Goal: Task Accomplishment & Management: Manage account settings

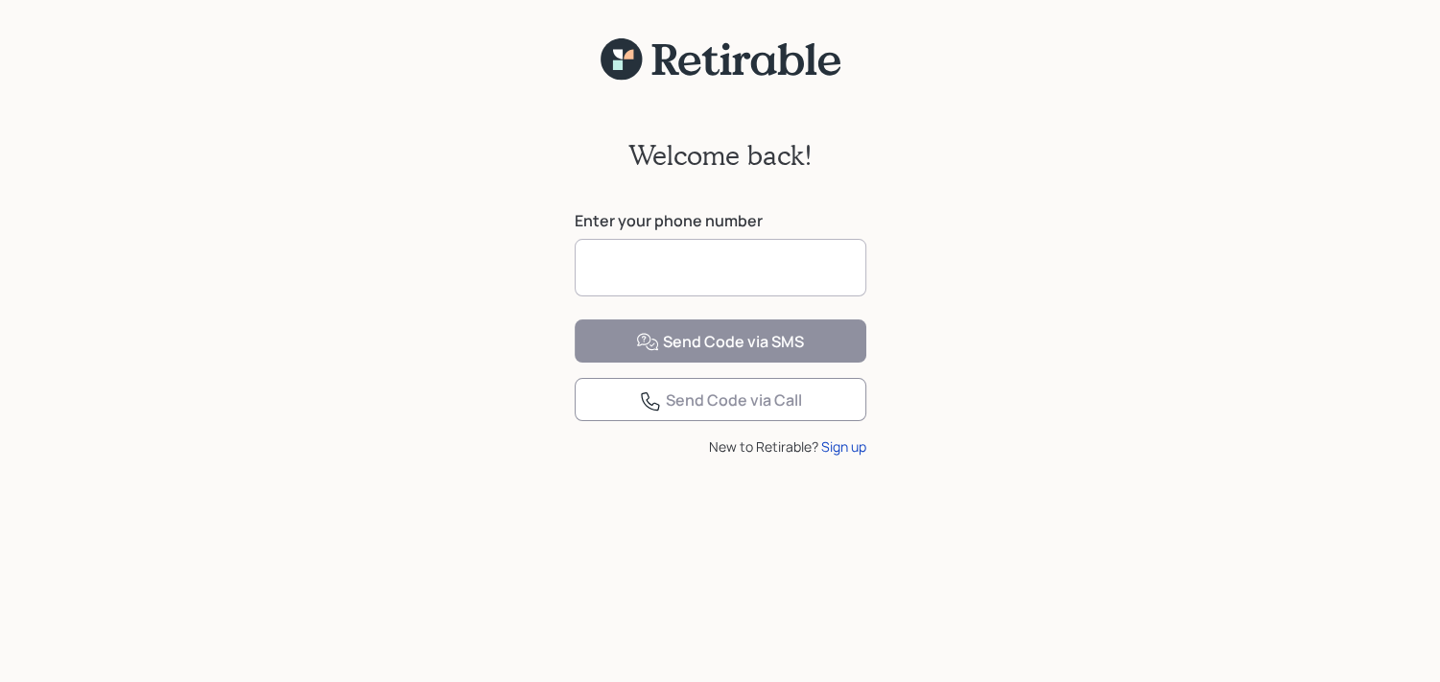
click at [668, 275] on input at bounding box center [721, 268] width 292 height 58
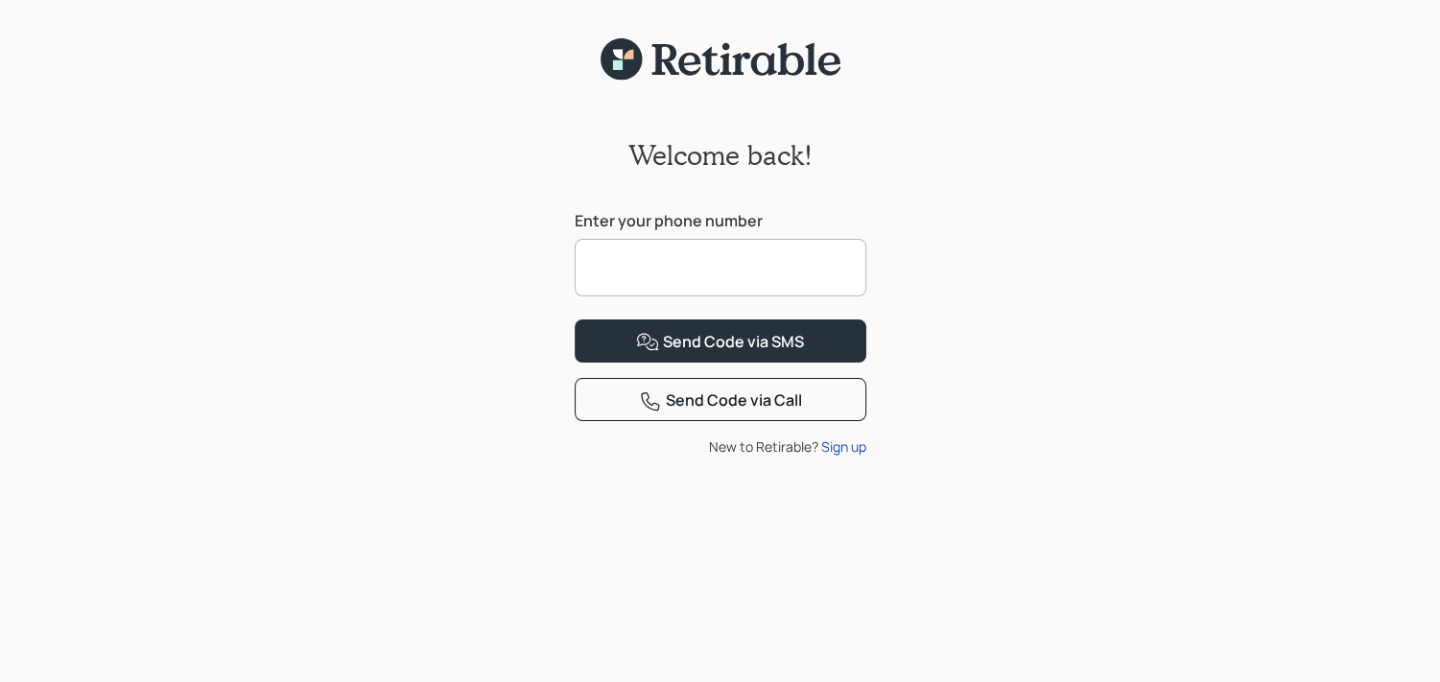
type input "**********"
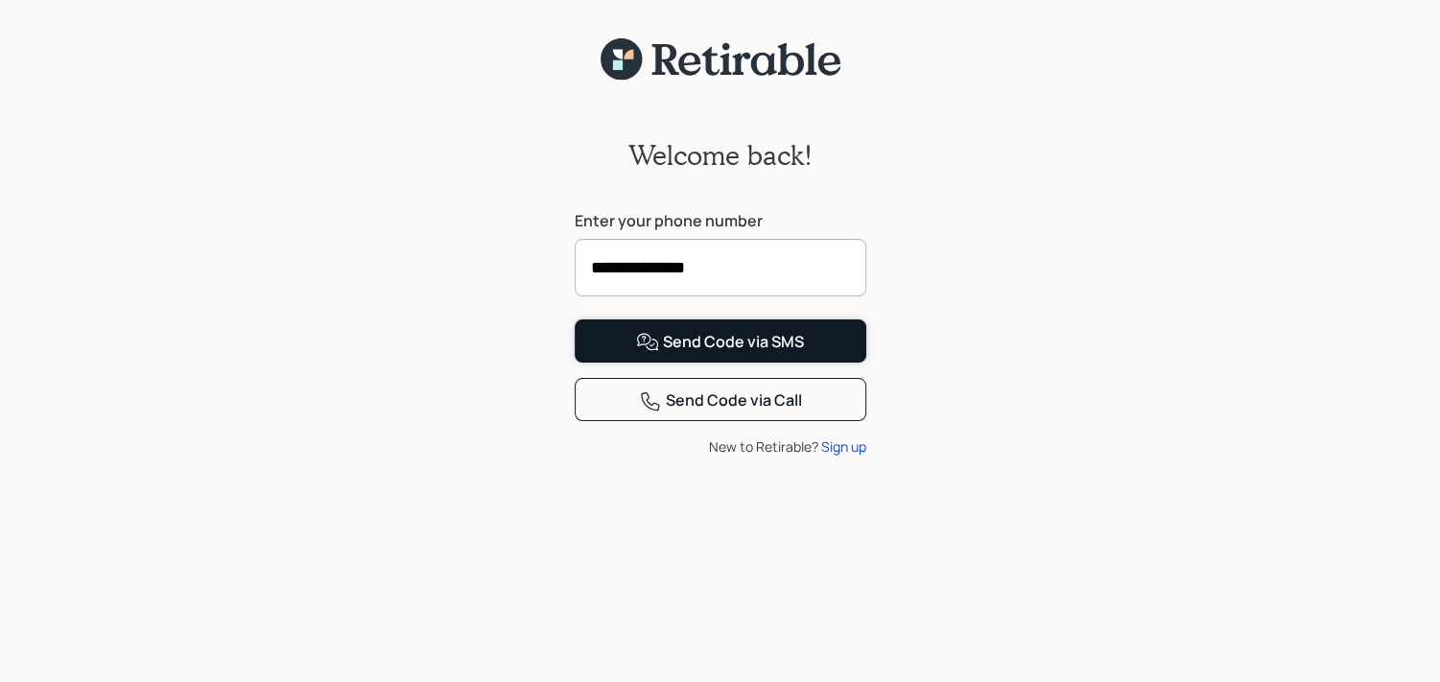
click at [694, 354] on div "Send Code via SMS" at bounding box center [720, 342] width 168 height 23
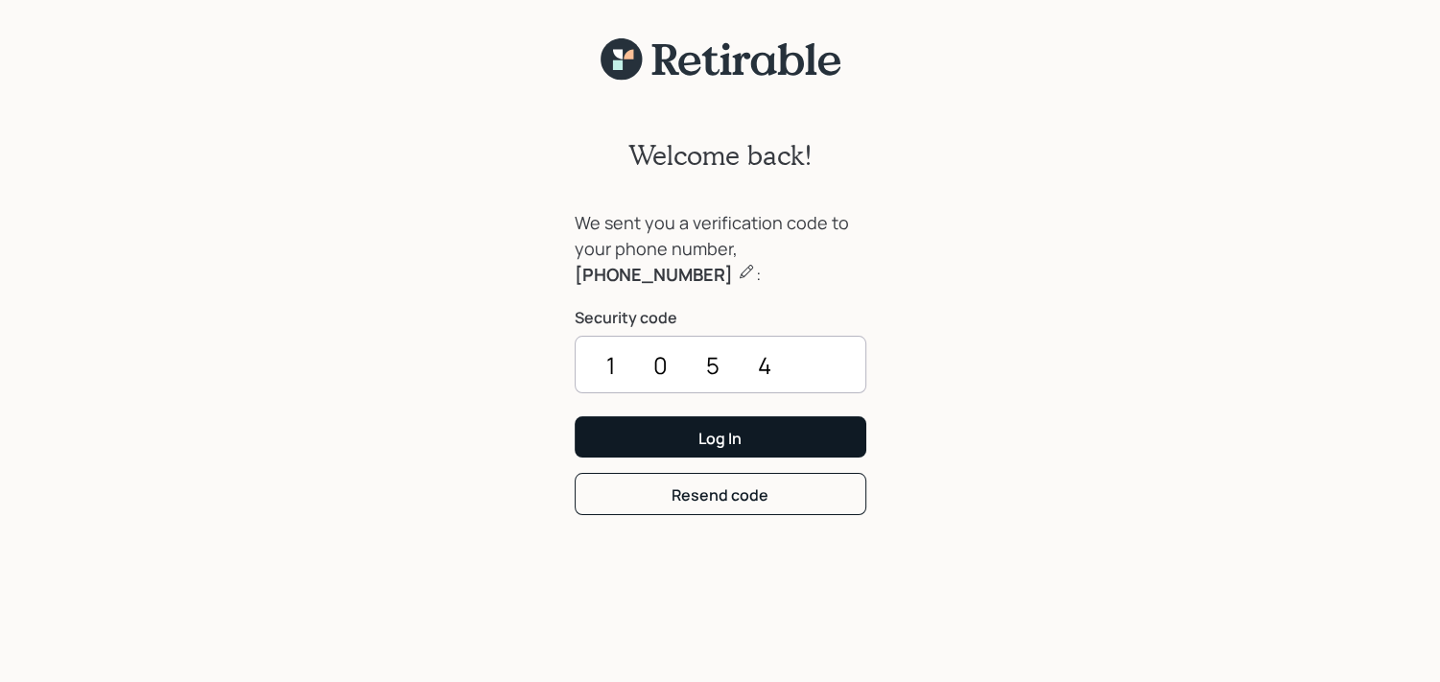
type input "1054"
click at [726, 439] on div "Log In" at bounding box center [719, 438] width 43 height 21
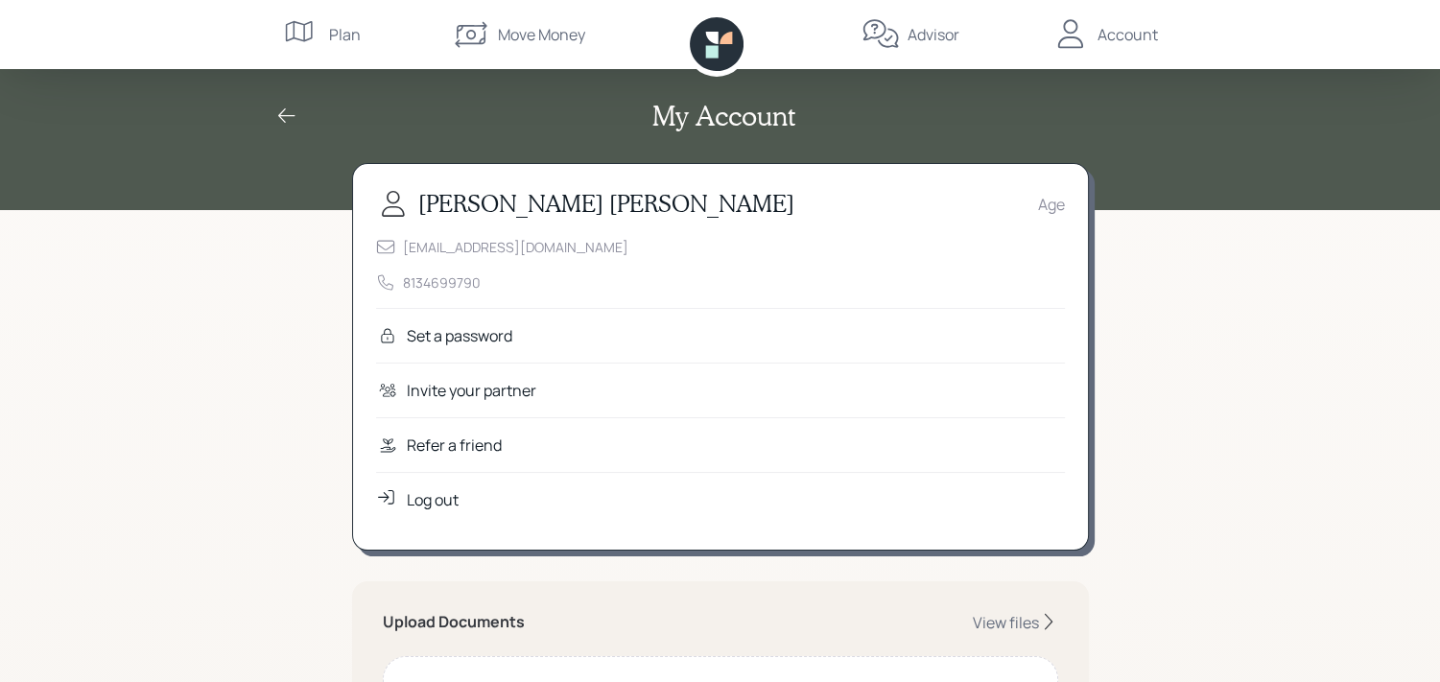
click at [449, 333] on div "Set a password" at bounding box center [460, 335] width 106 height 23
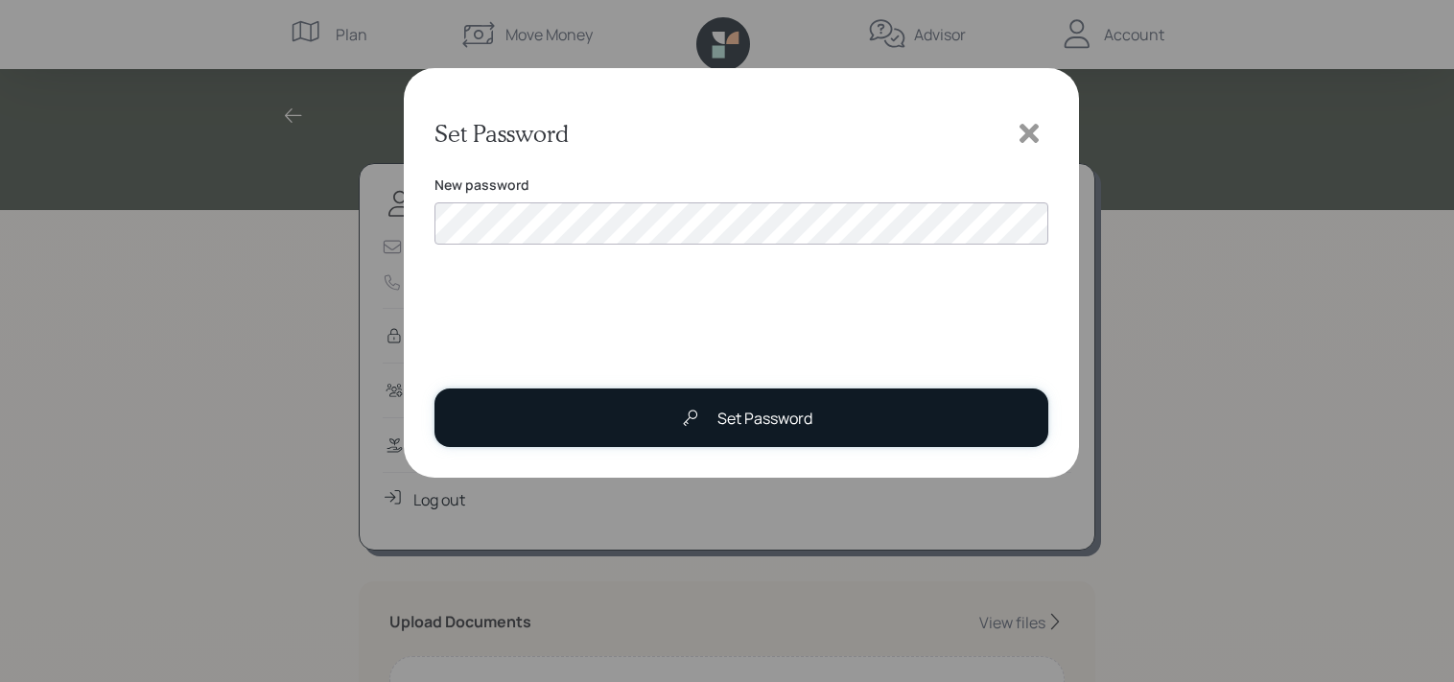
click at [758, 415] on div "Set Password" at bounding box center [765, 418] width 95 height 23
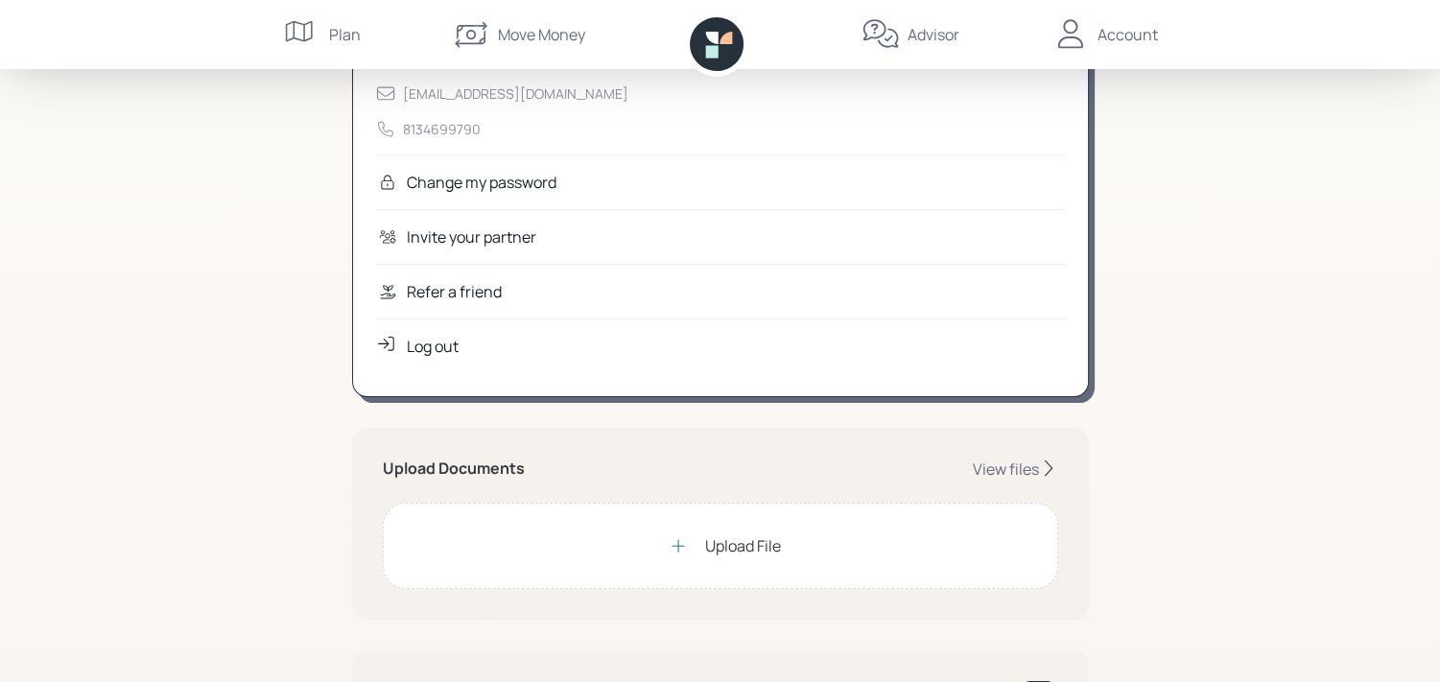
scroll to position [192, 0]
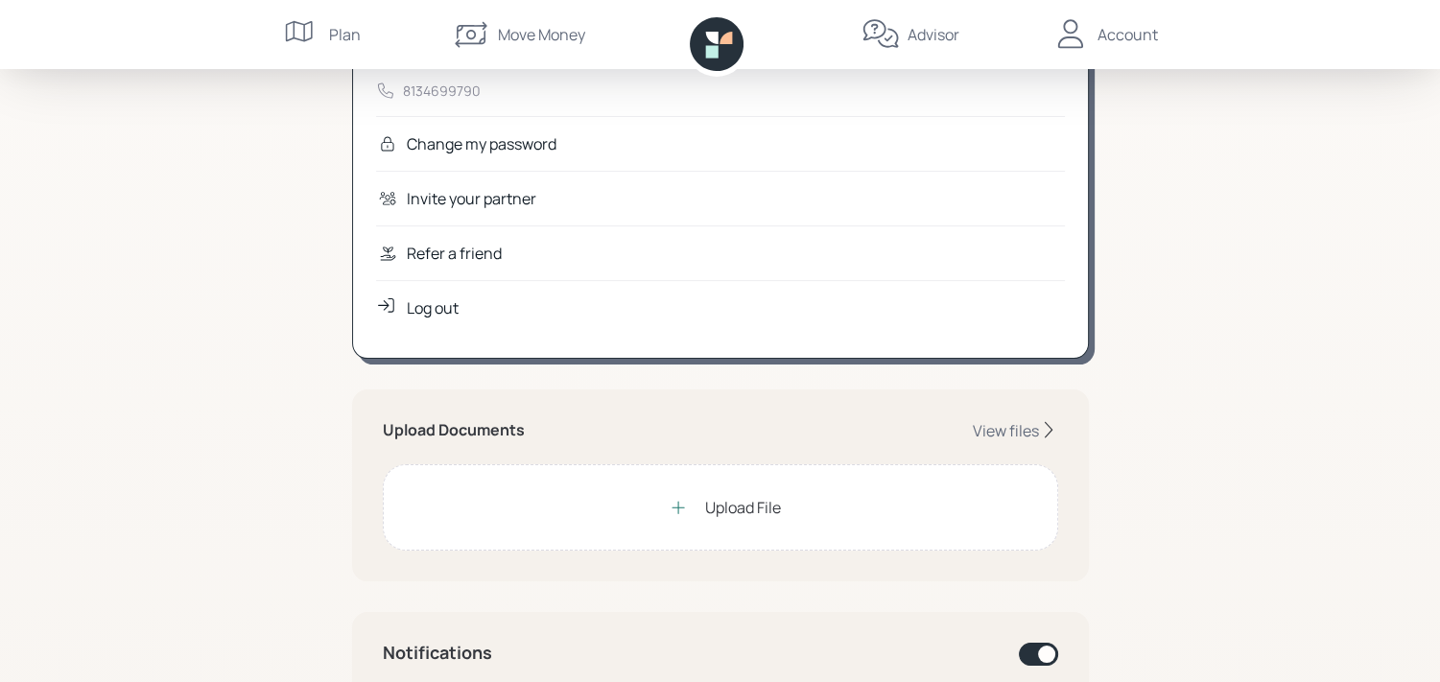
click at [718, 506] on div "Upload File" at bounding box center [743, 507] width 76 height 23
click at [1022, 435] on div "View files" at bounding box center [1006, 430] width 66 height 21
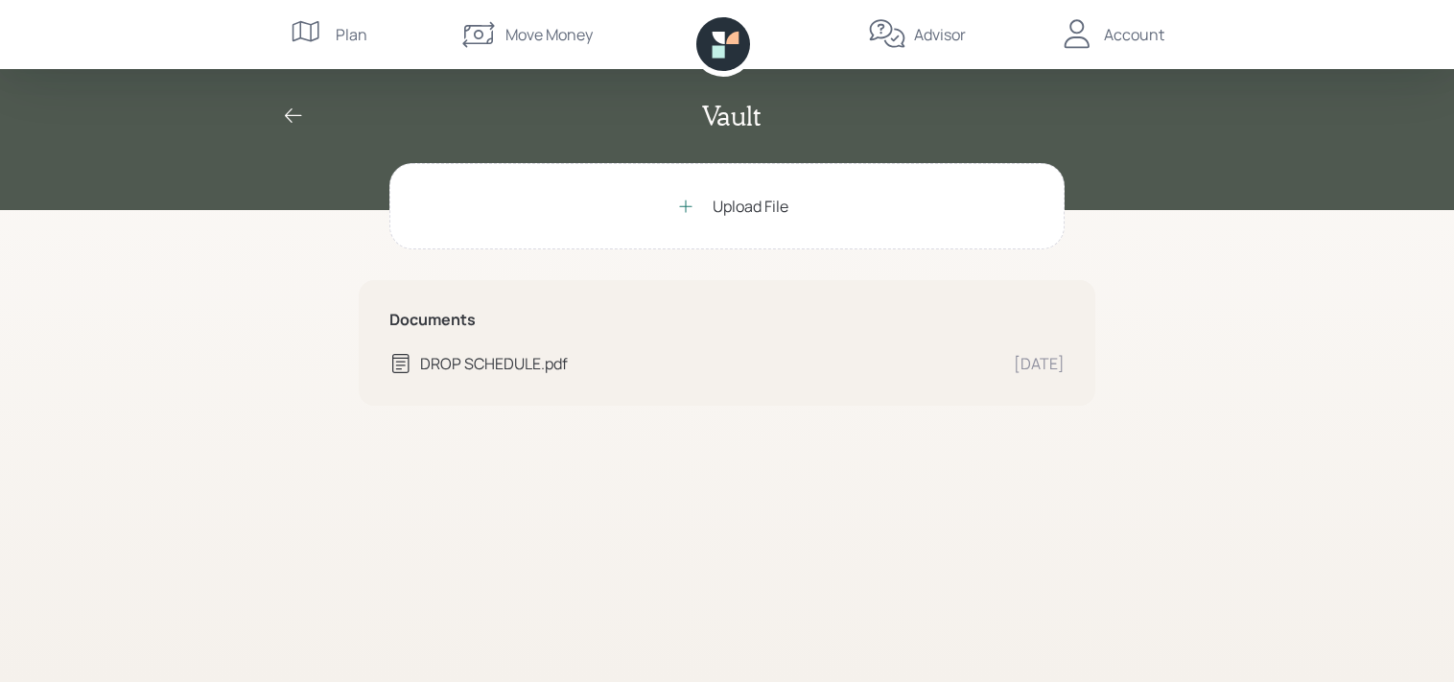
click at [722, 202] on div "Upload File" at bounding box center [751, 206] width 76 height 23
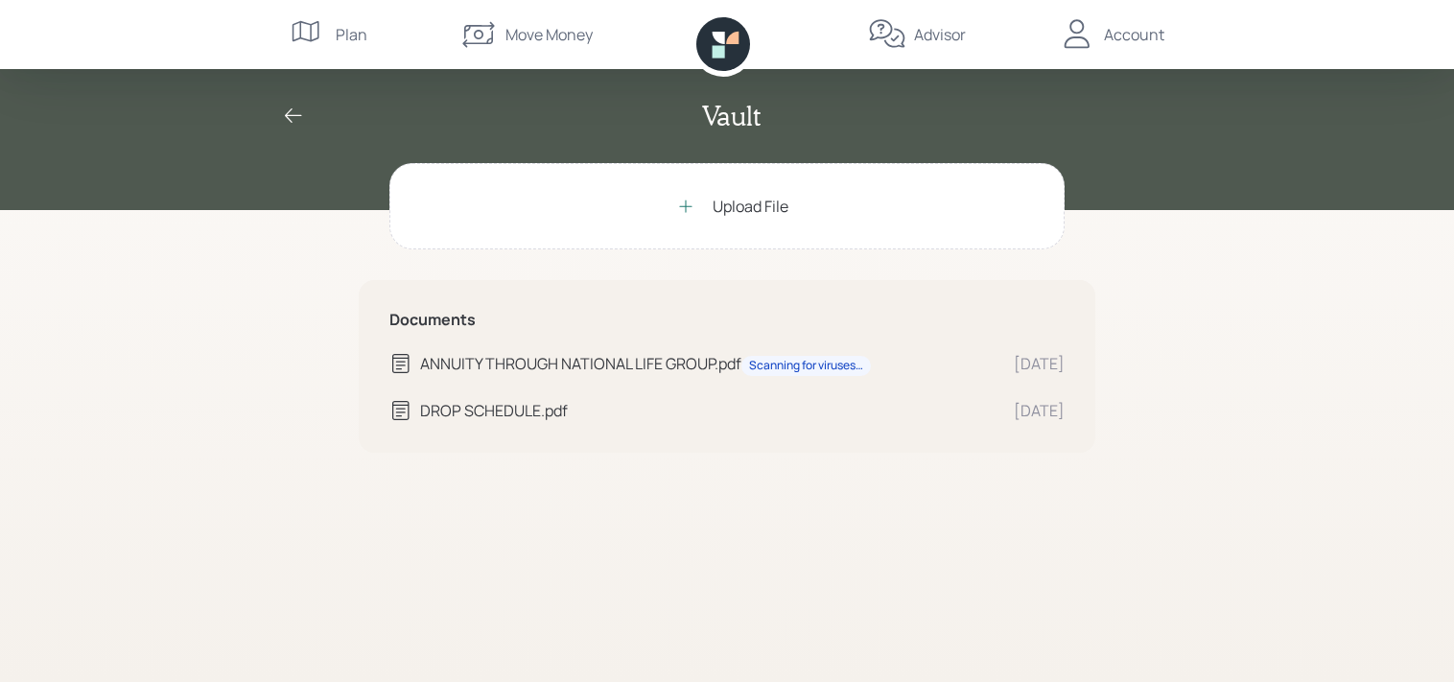
click at [730, 208] on div "Upload File" at bounding box center [751, 206] width 76 height 23
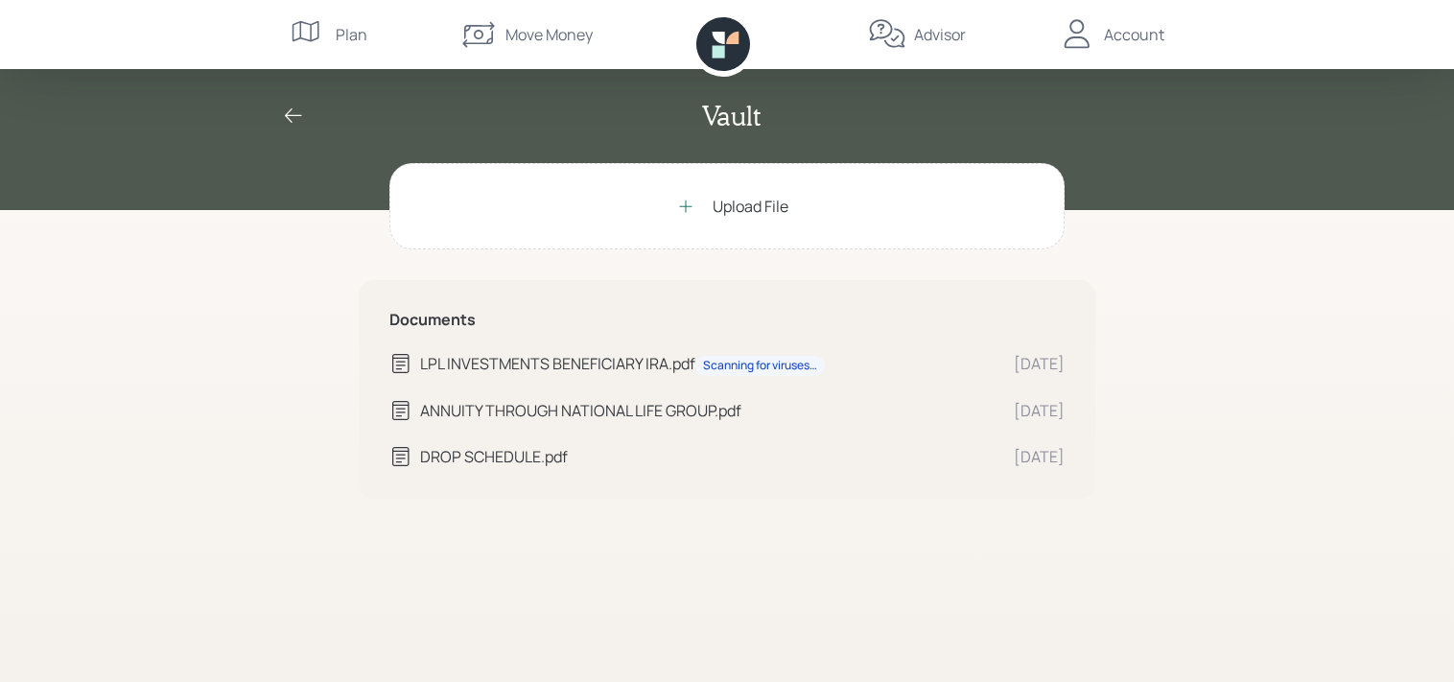
click at [737, 208] on div "Upload File" at bounding box center [751, 206] width 76 height 23
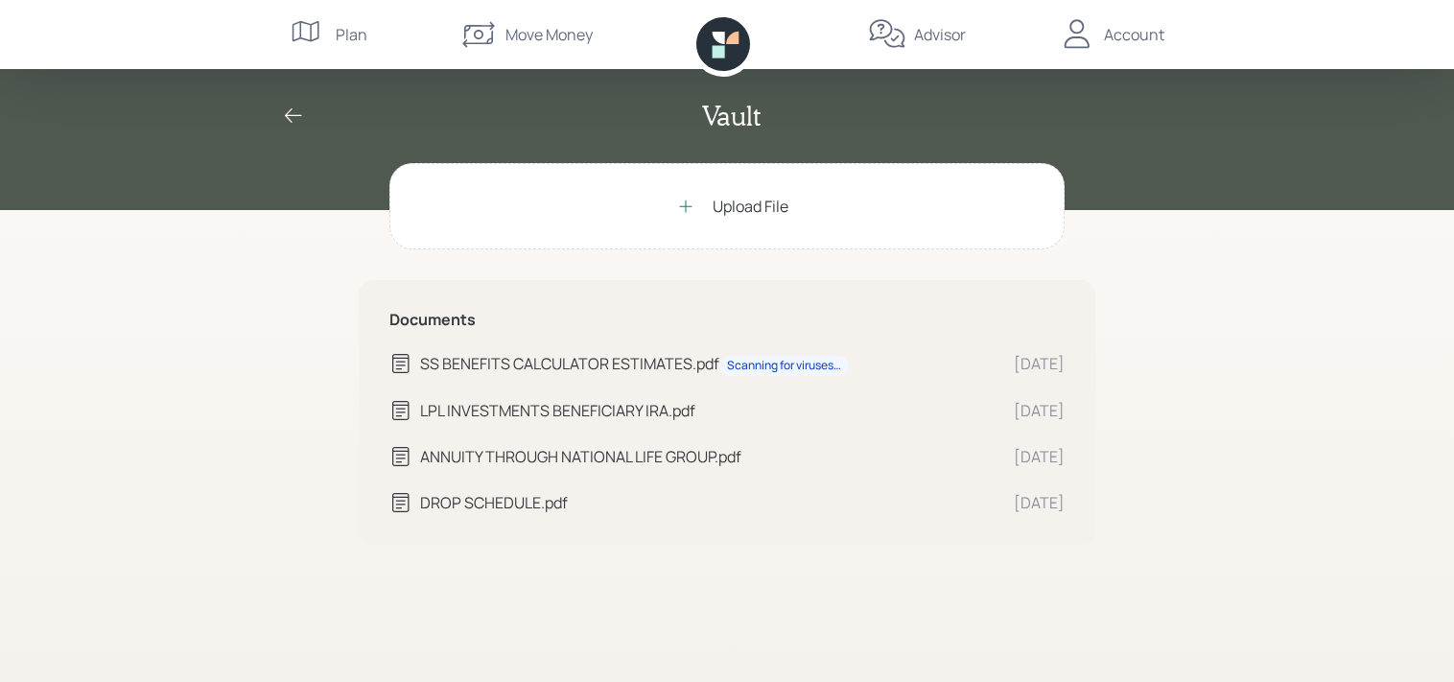
click at [724, 208] on div "Upload File" at bounding box center [751, 206] width 76 height 23
click at [734, 207] on div "Upload File" at bounding box center [751, 206] width 76 height 23
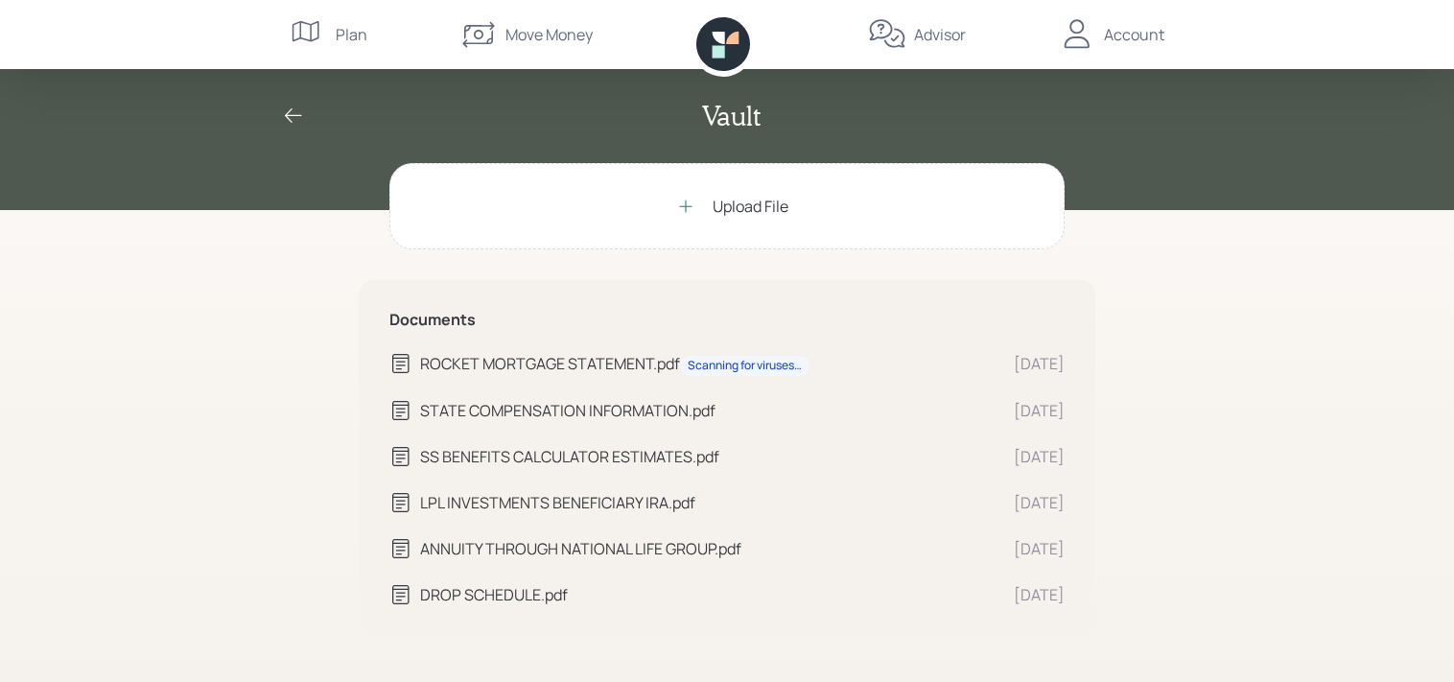
click at [936, 33] on div "Advisor" at bounding box center [940, 34] width 52 height 23
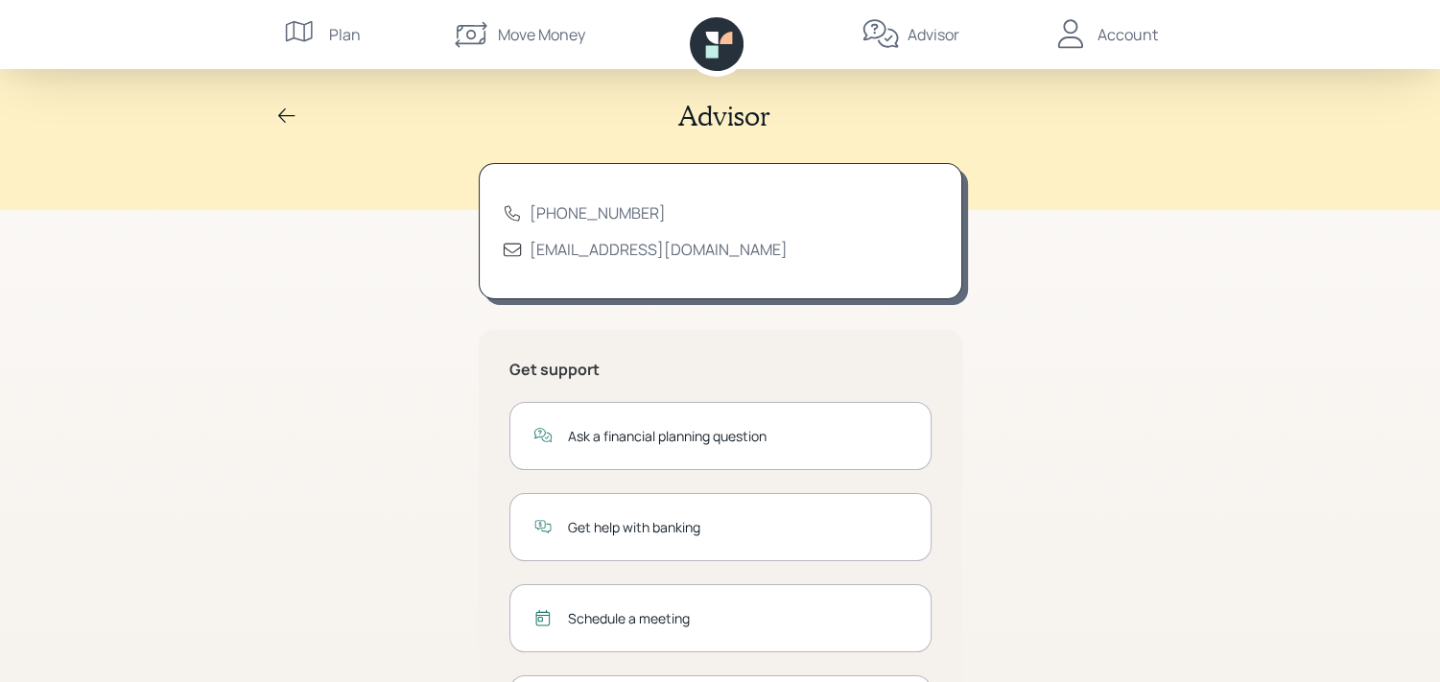
click at [429, 323] on div "[PHONE_NUMBER] [EMAIL_ADDRESS][DOMAIN_NAME] Get support Ask a financial plannin…" at bounding box center [720, 484] width 737 height 642
click at [276, 121] on icon at bounding box center [286, 116] width 23 height 23
